Goal: Transaction & Acquisition: Purchase product/service

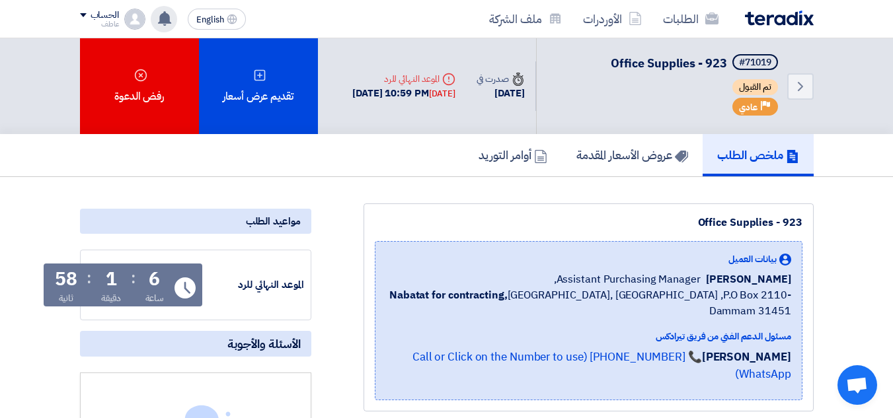
click at [165, 22] on use at bounding box center [164, 18] width 13 height 15
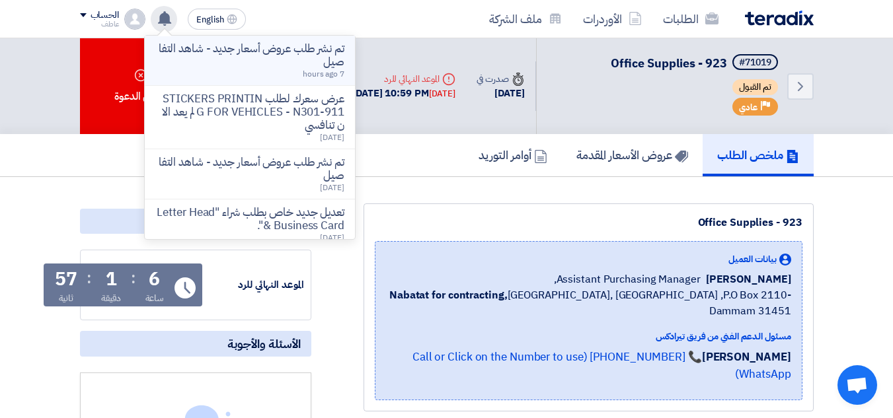
click at [274, 59] on p "تم نشر طلب عروض أسعار جديد - شاهد التفاصيل" at bounding box center [249, 55] width 189 height 26
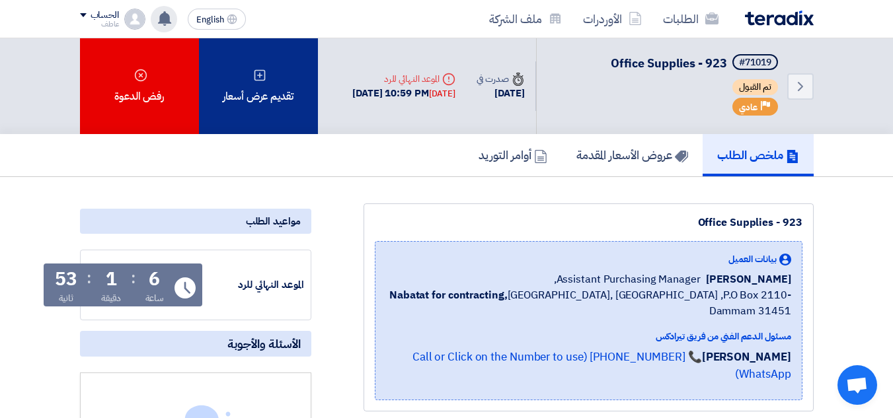
click at [274, 100] on div "تقديم عرض أسعار" at bounding box center [258, 86] width 119 height 96
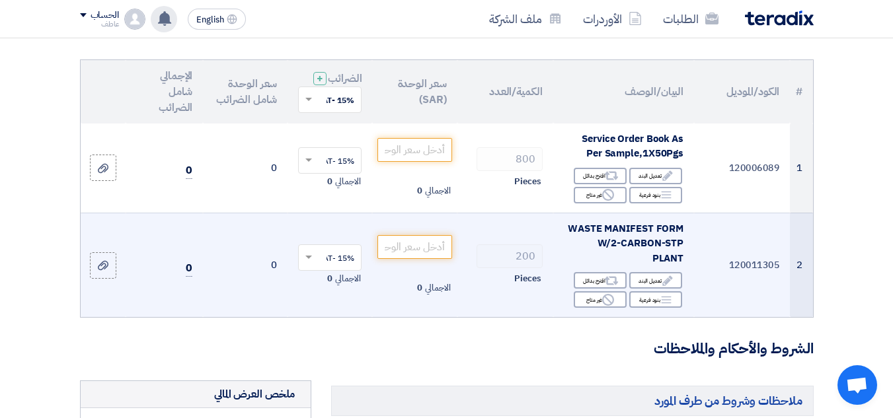
scroll to position [132, 0]
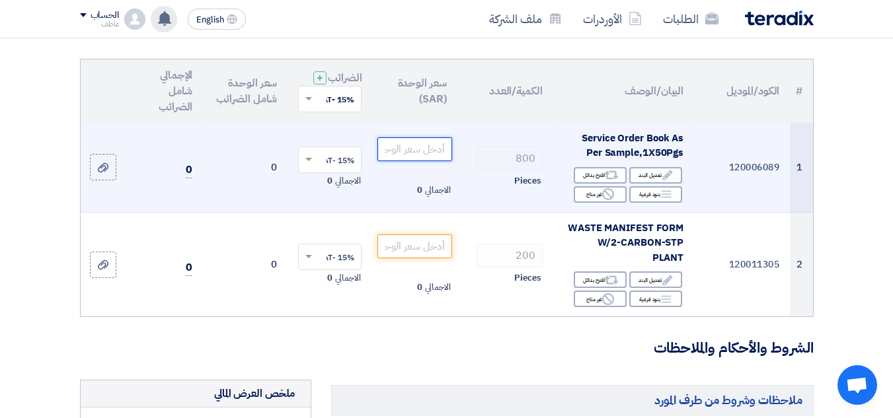
click at [430, 161] on input "number" at bounding box center [414, 149] width 74 height 24
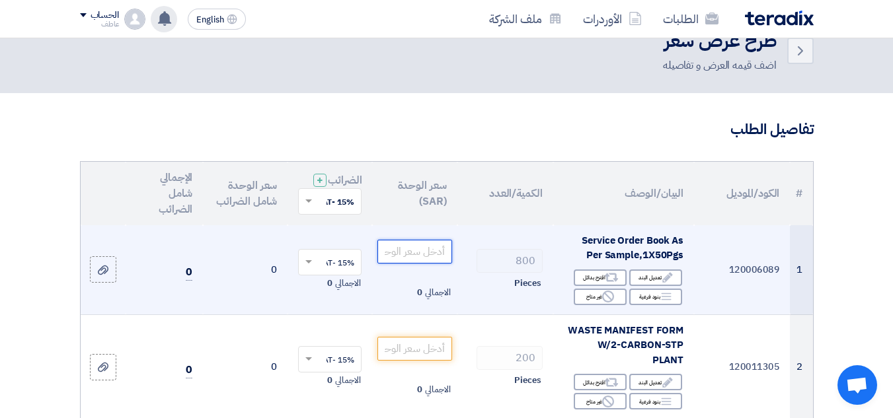
scroll to position [0, 0]
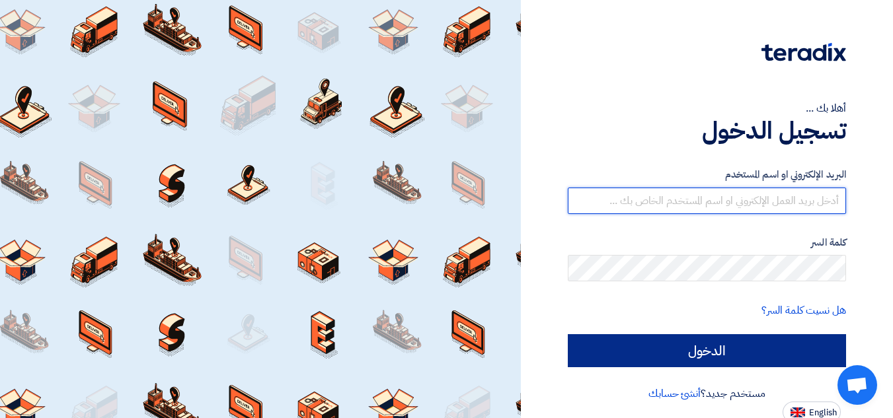
type input "watheq@watheq.com"
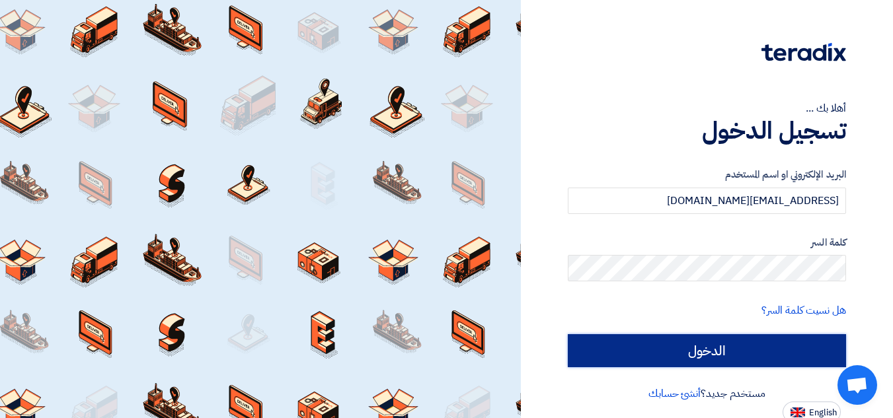
click at [780, 357] on input "الدخول" at bounding box center [707, 350] width 278 height 33
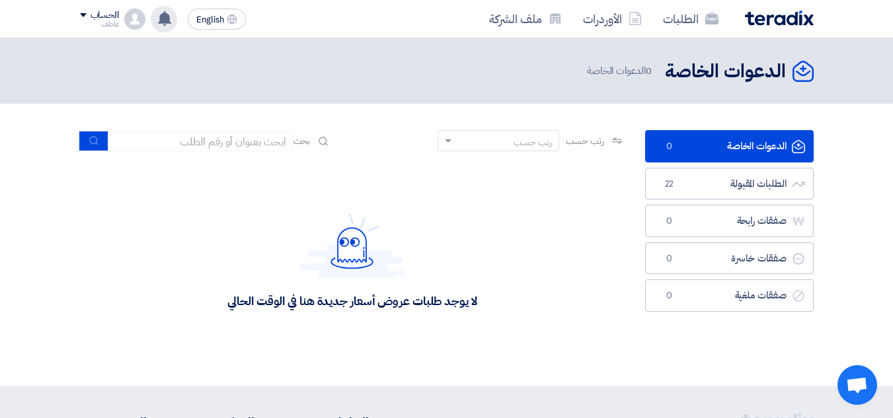
click at [168, 21] on use at bounding box center [164, 18] width 13 height 15
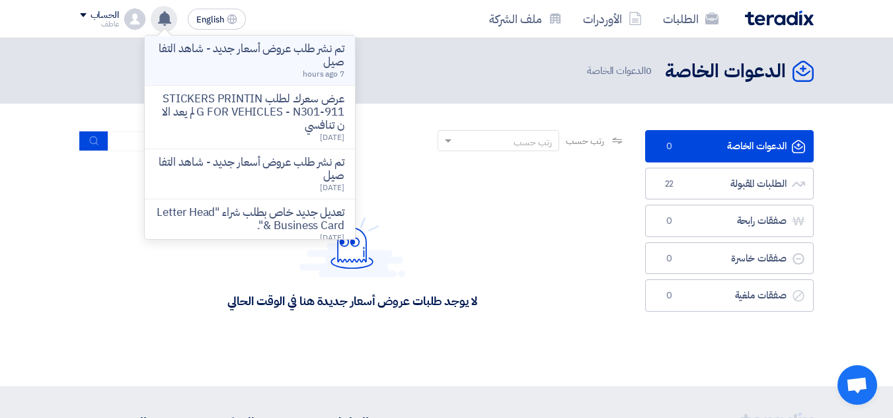
click at [235, 59] on p "تم نشر طلب عروض أسعار جديد - شاهد التفاصيل" at bounding box center [249, 55] width 189 height 26
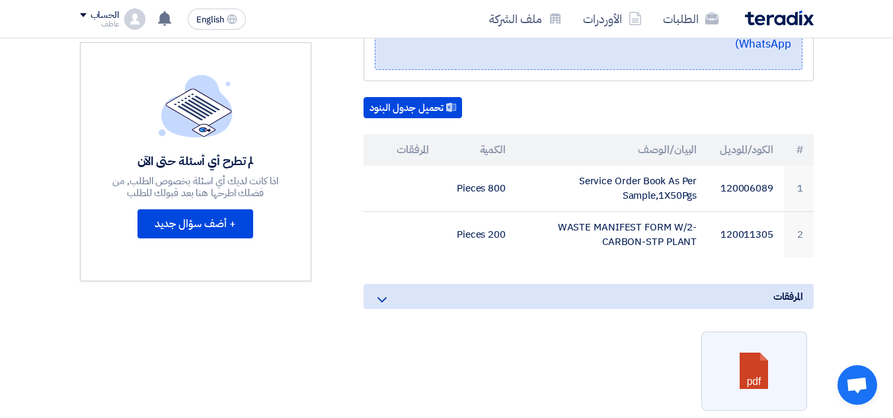
scroll to position [397, 0]
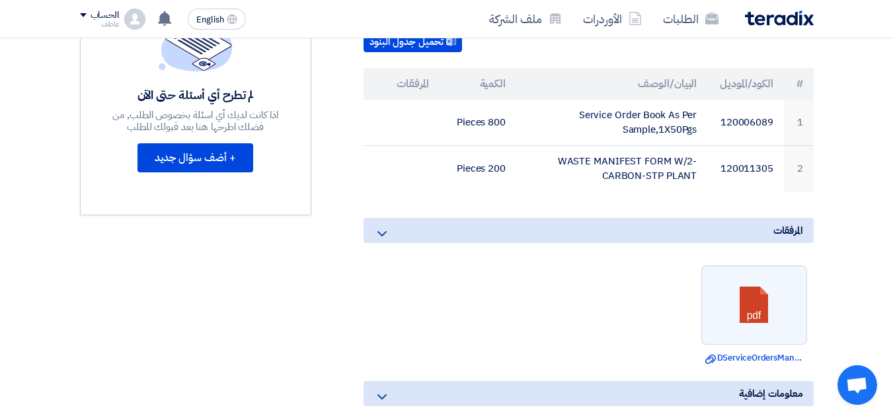
click at [385, 231] on use at bounding box center [381, 233] width 9 height 5
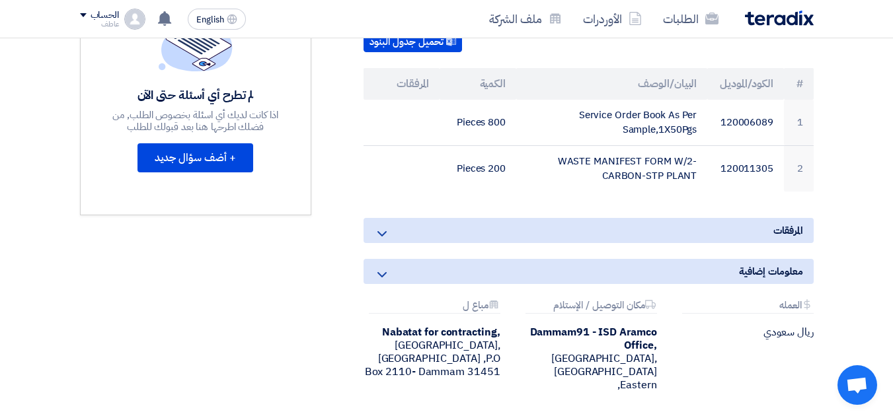
click at [385, 231] on use at bounding box center [381, 233] width 9 height 5
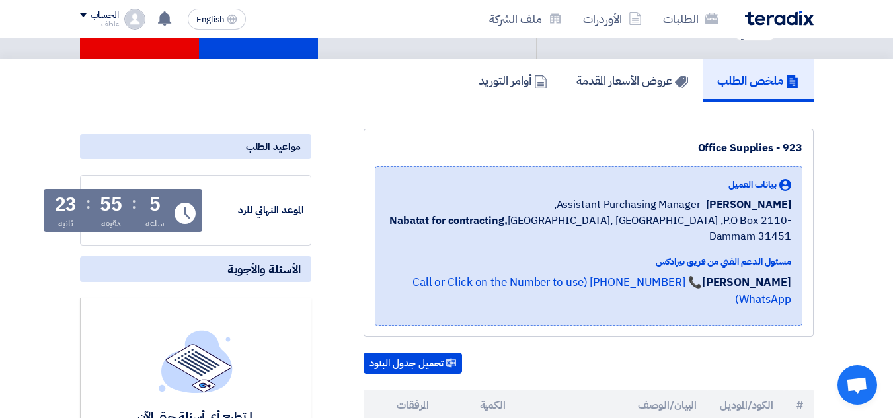
scroll to position [0, 0]
